Goal: Transaction & Acquisition: Download file/media

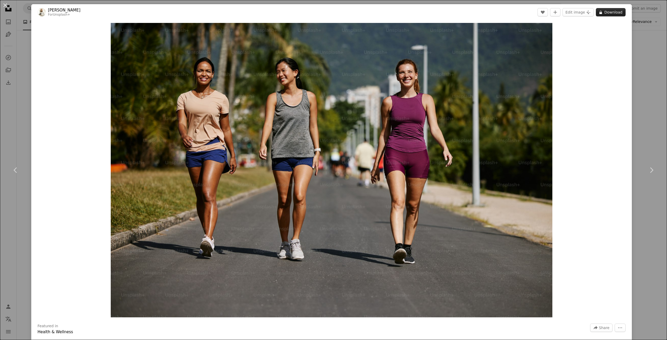
scroll to position [104, 0]
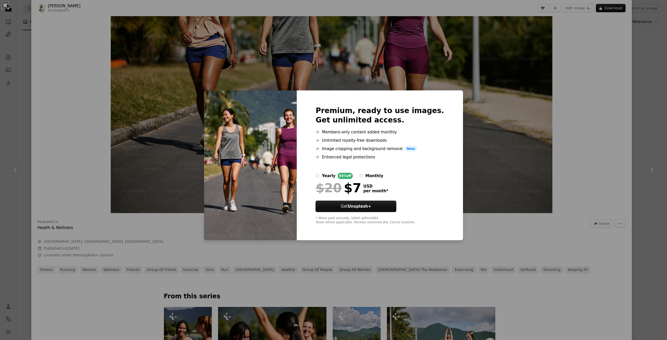
click at [521, 127] on div "An X shape Premium, ready to use images. Get unlimited access. A plus sign Memb…" at bounding box center [333, 170] width 667 height 340
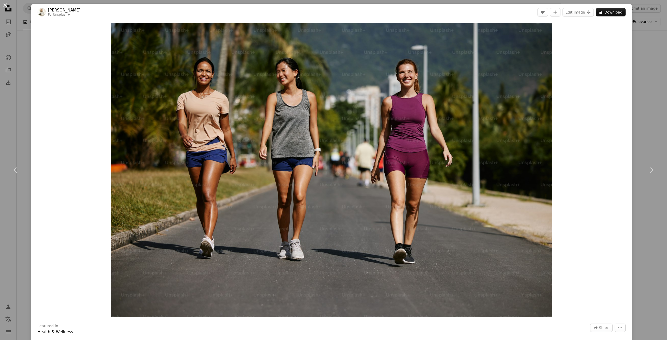
click at [8, 3] on button "An X shape" at bounding box center [5, 5] width 6 height 6
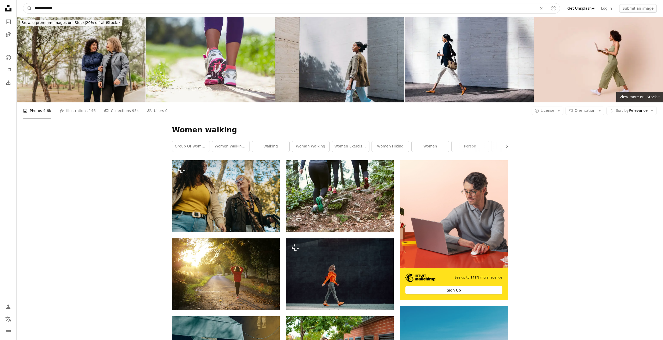
click at [70, 7] on input "**********" at bounding box center [283, 8] width 503 height 10
click at [23, 3] on button "A magnifying glass" at bounding box center [27, 8] width 9 height 10
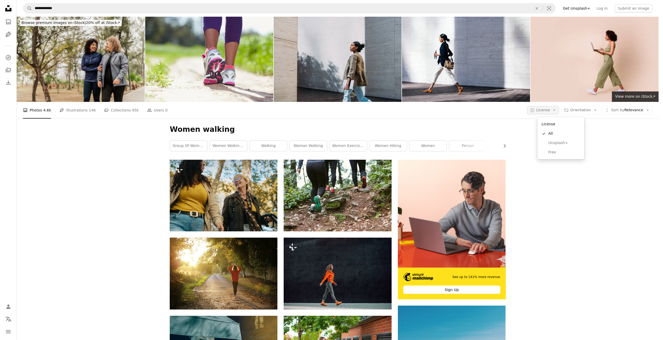
click at [556, 110] on icon "Arrow down" at bounding box center [554, 110] width 5 height 5
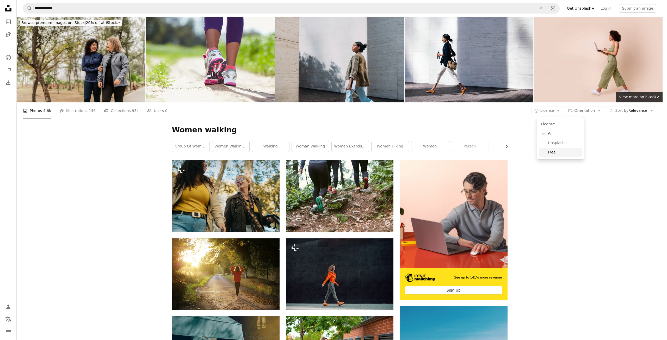
click at [552, 154] on span "Free" at bounding box center [564, 152] width 32 height 5
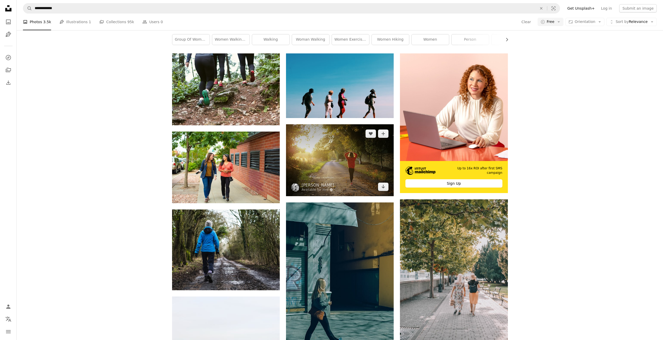
scroll to position [63, 0]
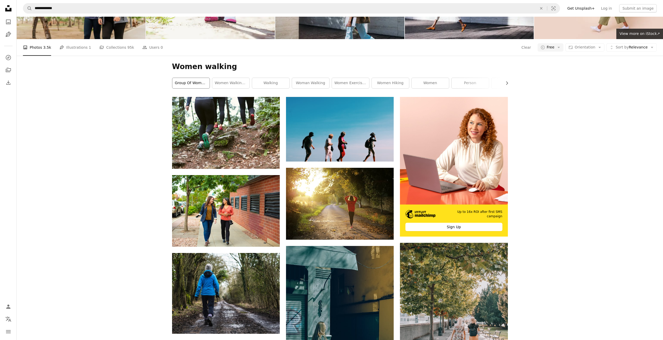
click at [192, 82] on link "group of women walking" at bounding box center [190, 83] width 37 height 10
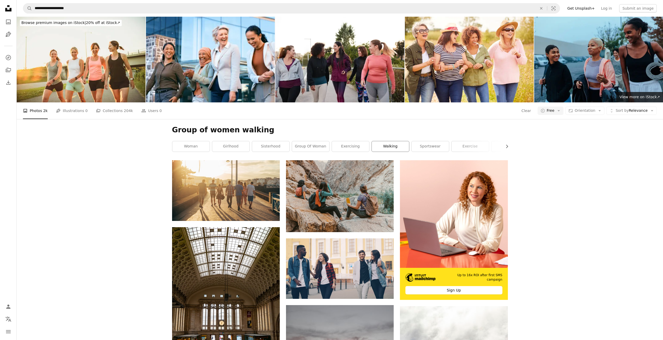
click at [384, 147] on link "walking" at bounding box center [390, 146] width 37 height 10
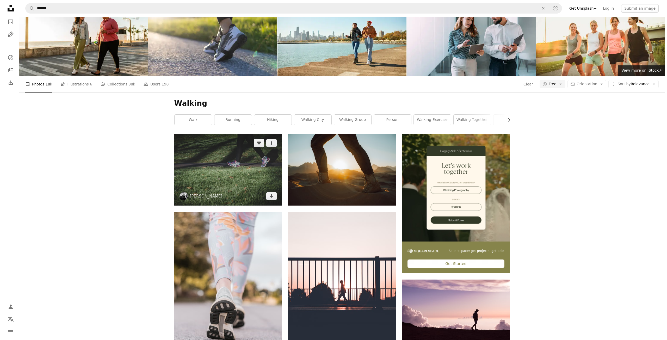
scroll to position [26, 0]
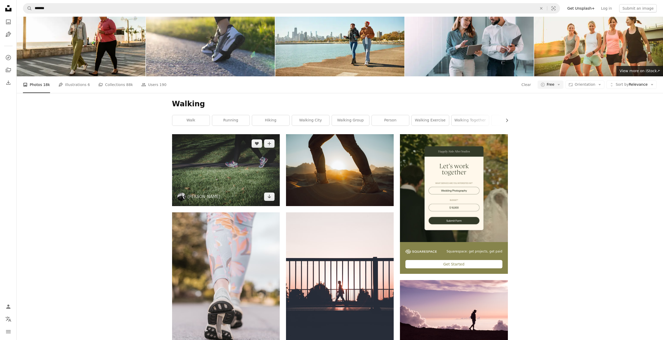
click at [233, 167] on img at bounding box center [226, 170] width 108 height 72
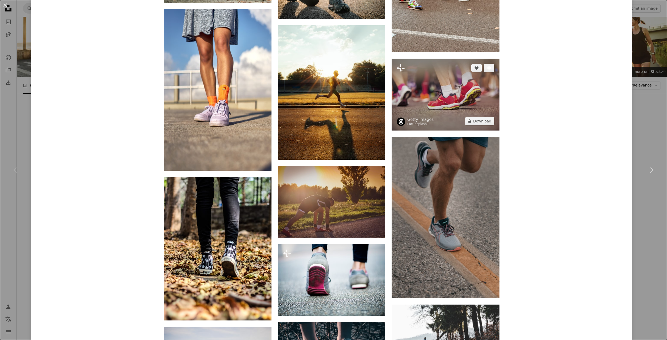
scroll to position [2575, 0]
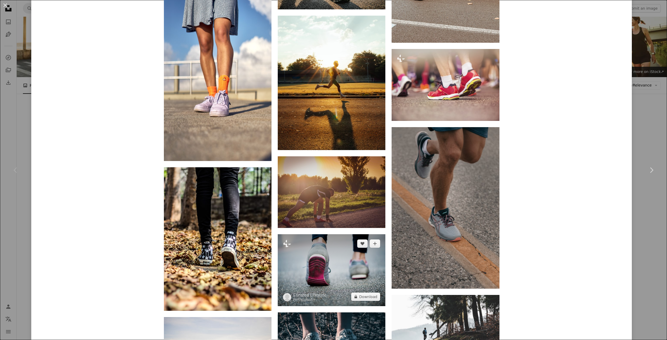
click at [351, 254] on img at bounding box center [332, 270] width 108 height 72
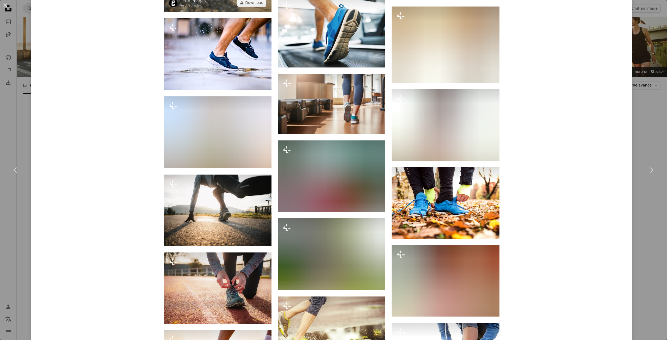
scroll to position [1981, 0]
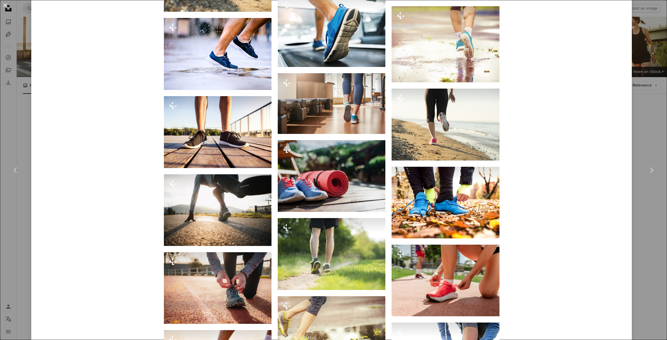
click at [8, 6] on button "An X shape" at bounding box center [5, 5] width 6 height 6
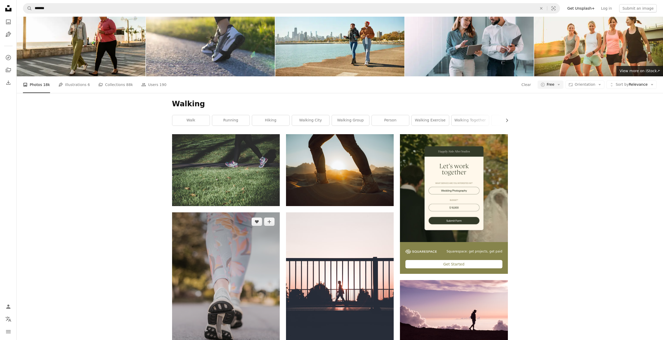
click at [236, 241] on img at bounding box center [226, 293] width 108 height 162
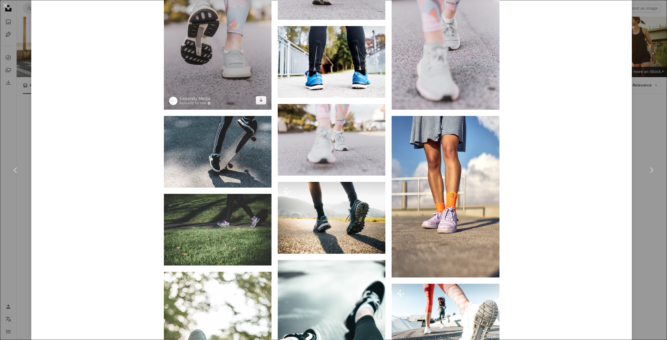
scroll to position [599, 0]
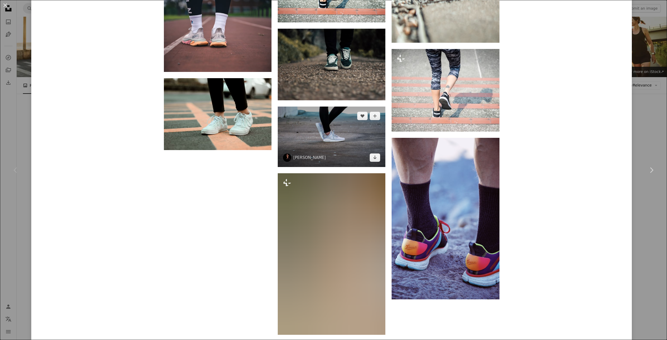
scroll to position [1757, 0]
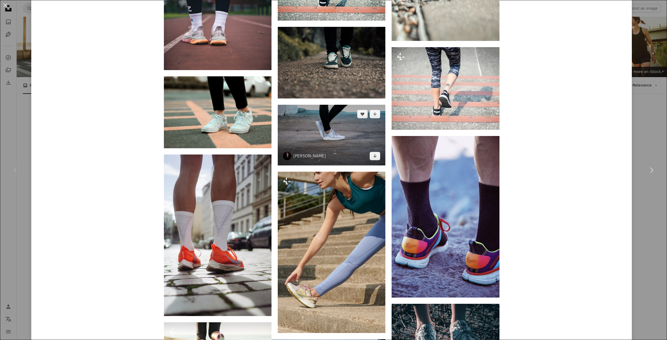
click at [322, 126] on img at bounding box center [332, 135] width 108 height 60
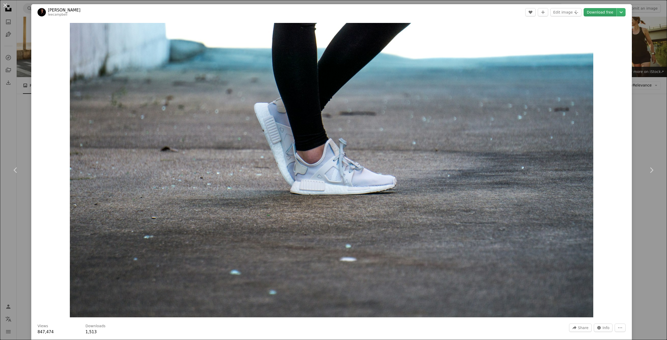
click at [599, 12] on link "Download free" at bounding box center [600, 12] width 33 height 8
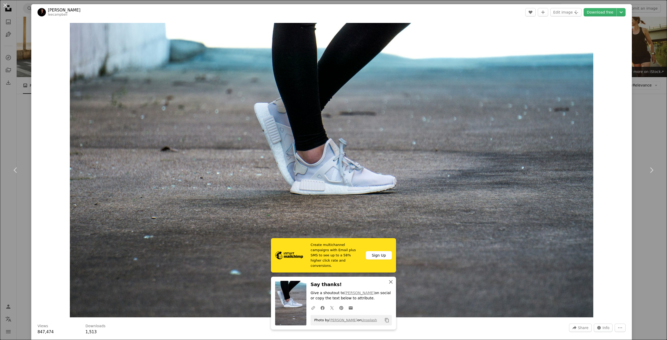
click at [392, 284] on icon "button" at bounding box center [391, 282] width 4 height 4
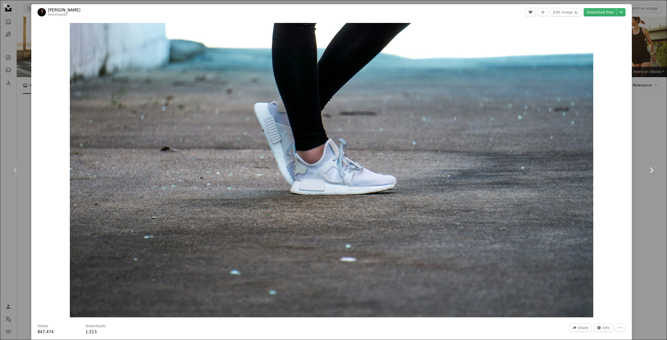
click at [648, 185] on link "Chevron right" at bounding box center [651, 170] width 31 height 50
